Goal: Transaction & Acquisition: Purchase product/service

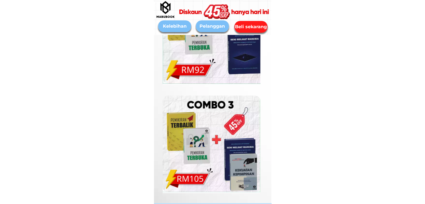
scroll to position [1929, 0]
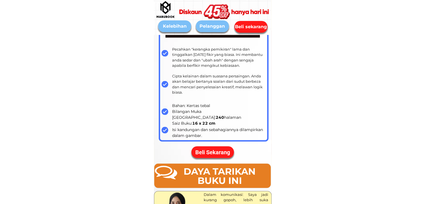
scroll to position [1090, 0]
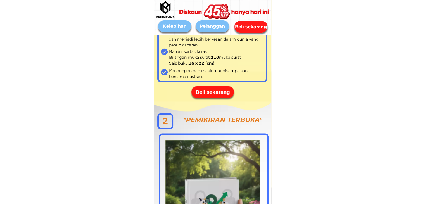
click at [221, 93] on div "Beli sekarang" at bounding box center [212, 92] width 43 height 8
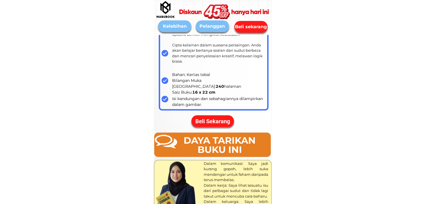
click at [231, 122] on div "Beli Sekarang" at bounding box center [212, 121] width 42 height 8
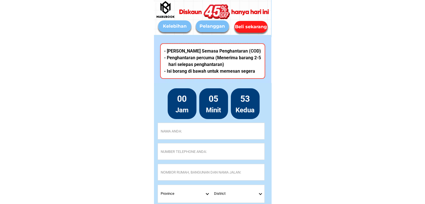
scroll to position [2246, 0]
